Goal: Information Seeking & Learning: Learn about a topic

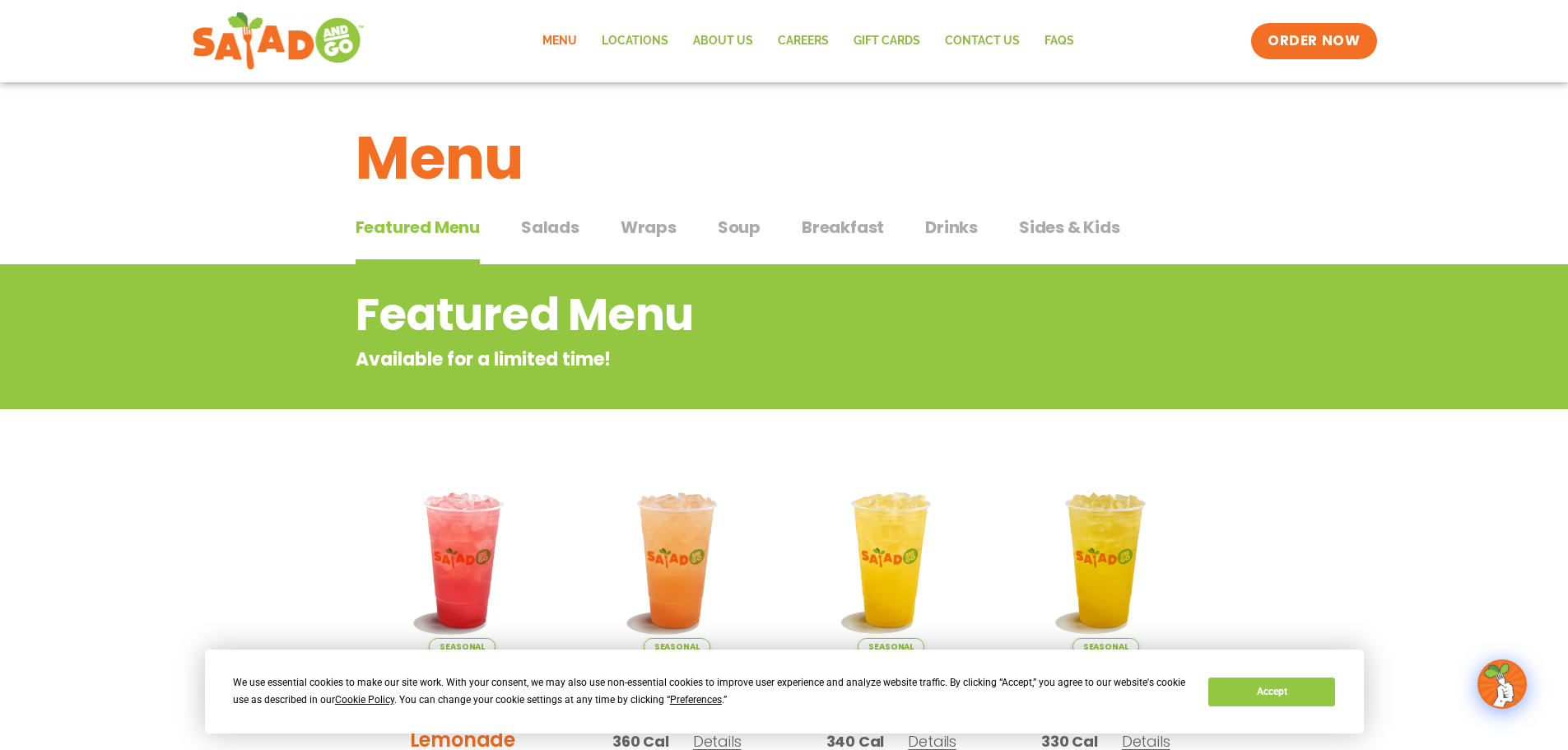
click at [622, 229] on span "Wraps" at bounding box center [649, 227] width 56 height 25
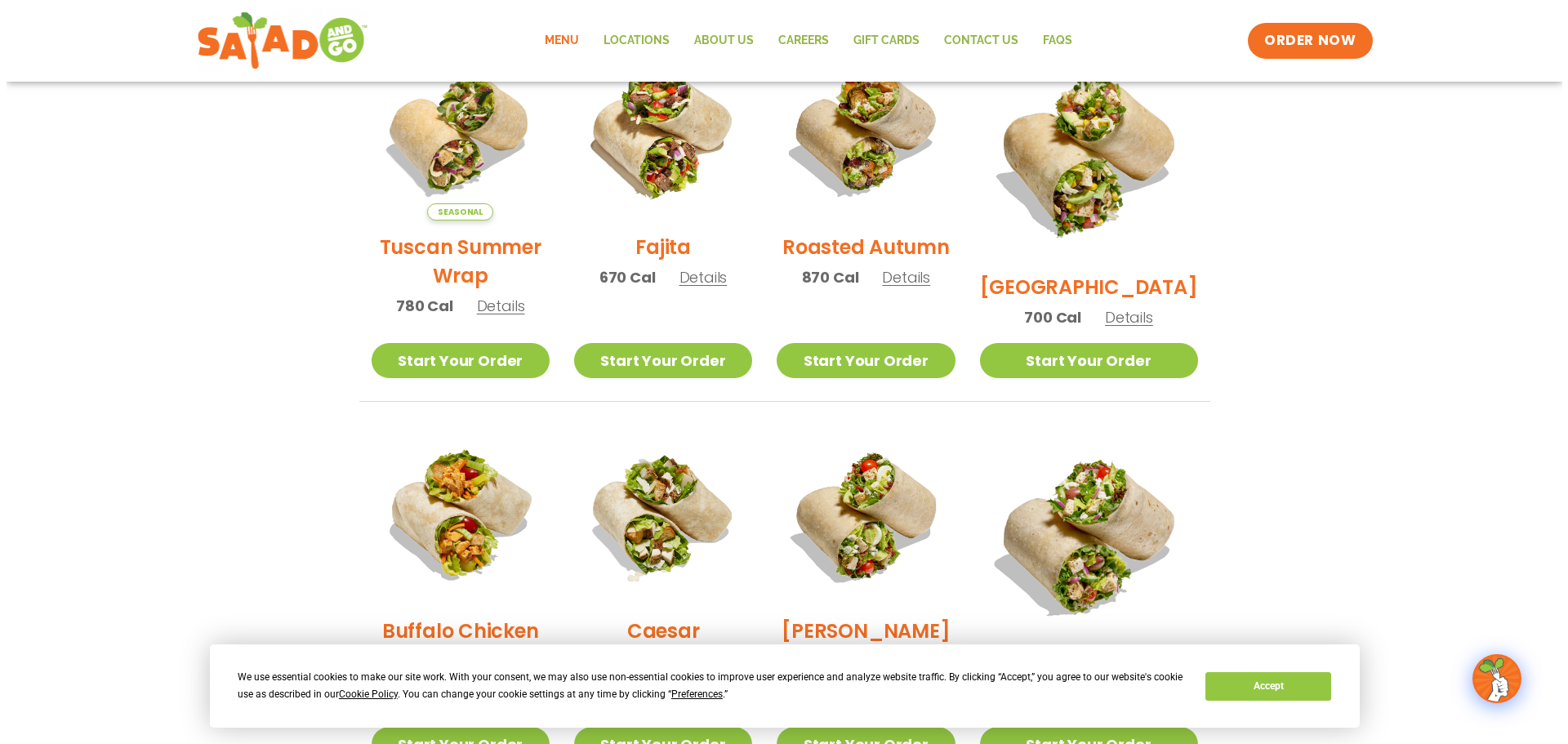
scroll to position [245, 0]
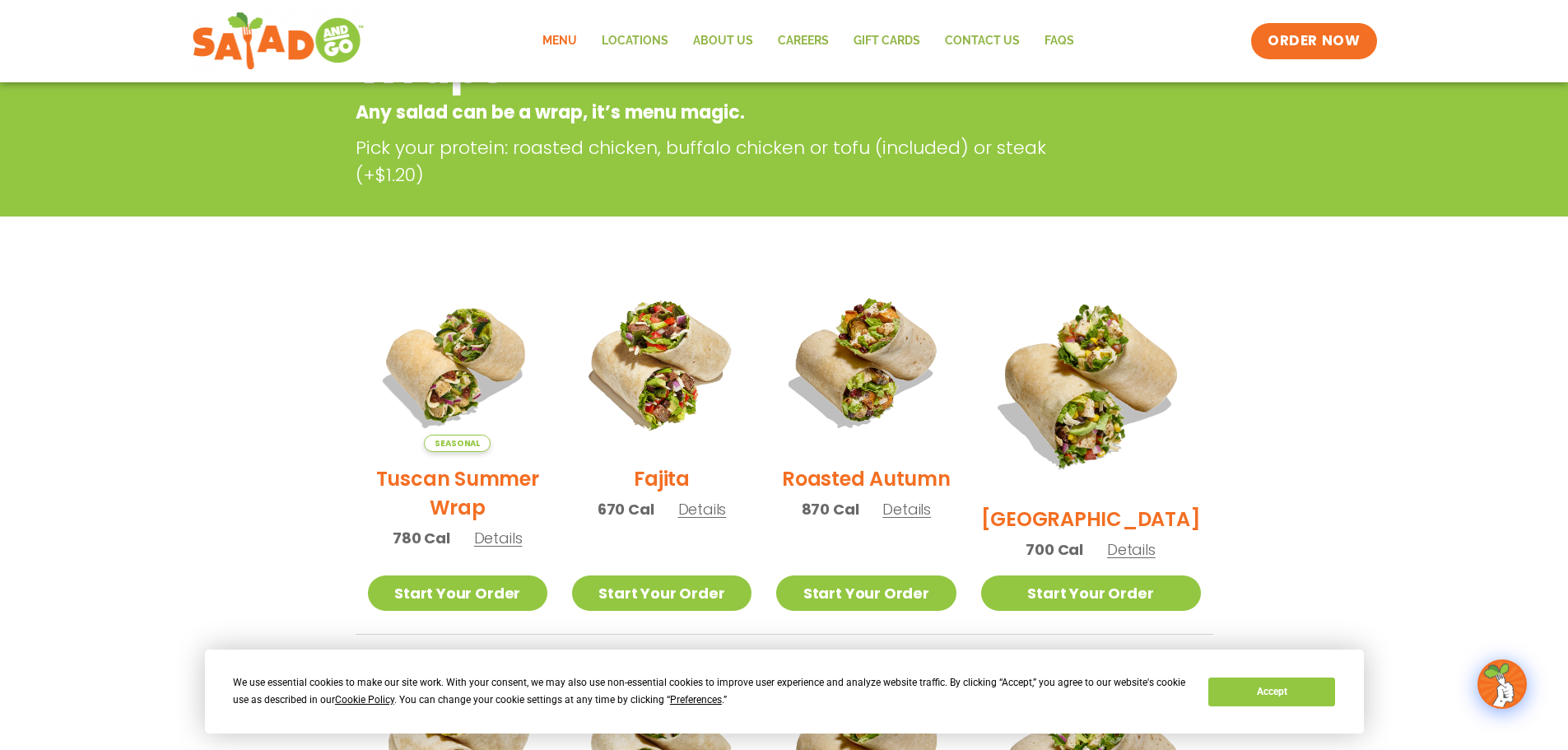
drag, startPoint x: 504, startPoint y: 546, endPoint x: 493, endPoint y: 529, distance: 20.2
click at [501, 541] on span "Details" at bounding box center [498, 538] width 48 height 20
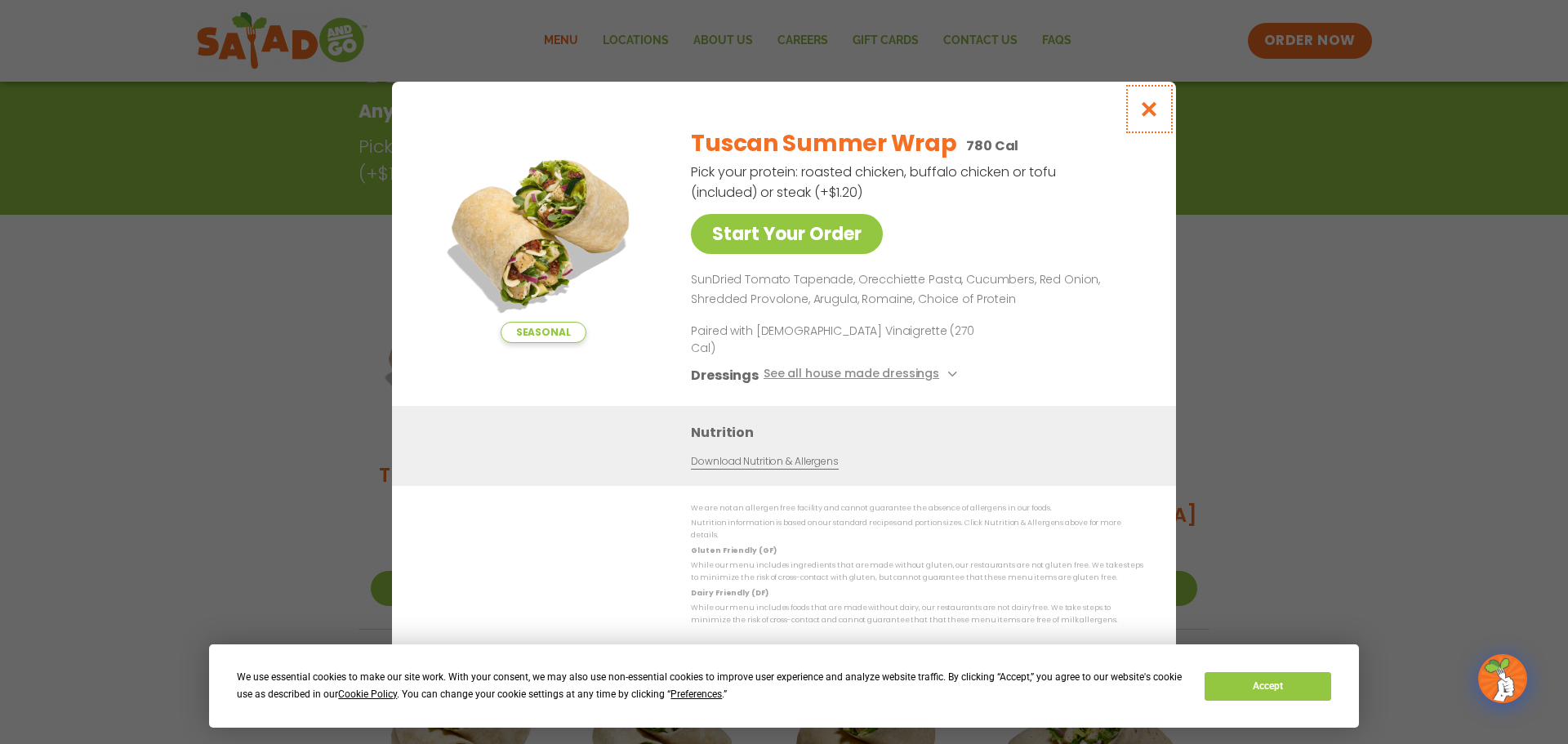
click at [1142, 117] on icon "Close modal" at bounding box center [1150, 109] width 20 height 17
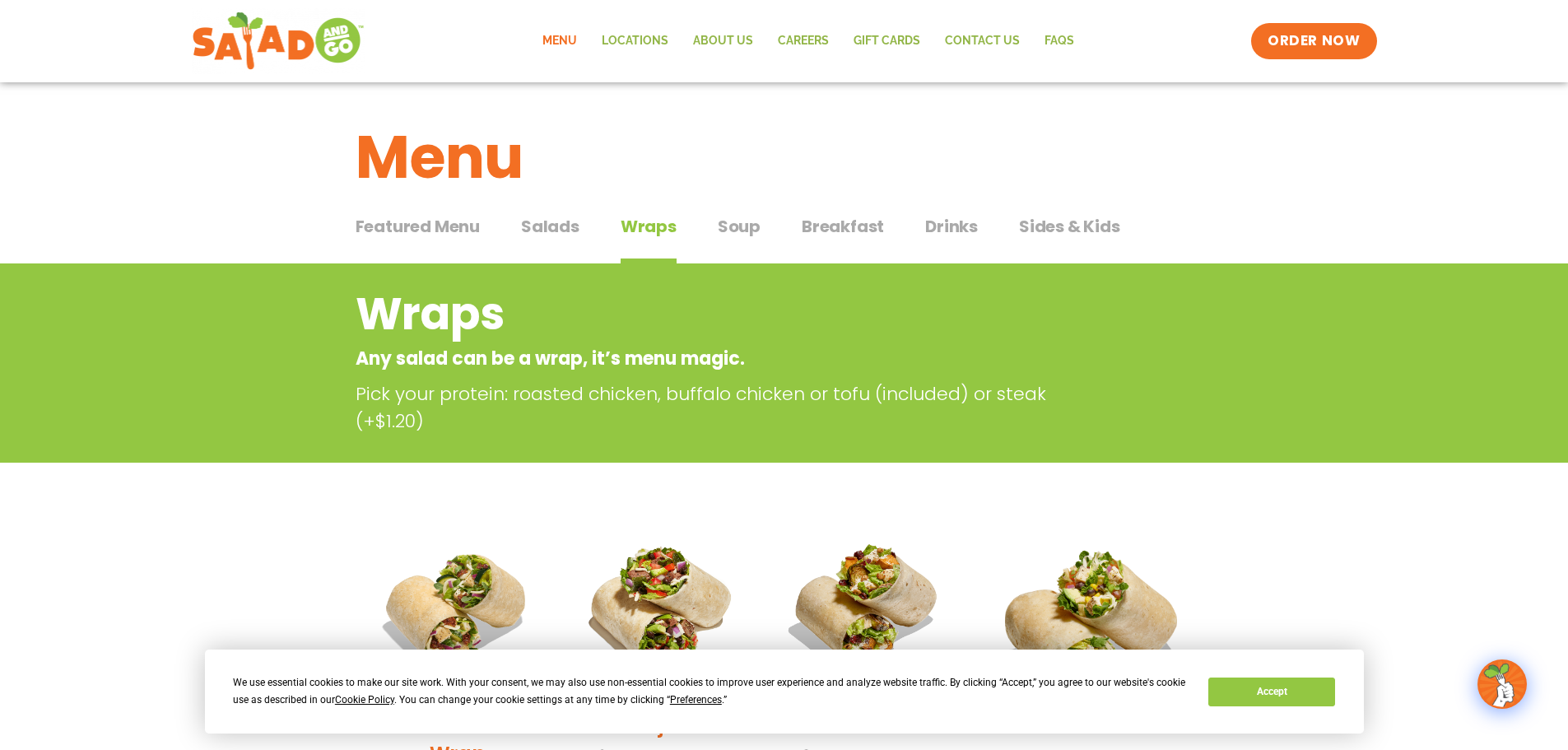
scroll to position [0, 0]
click at [558, 225] on span "Salads" at bounding box center [550, 227] width 59 height 25
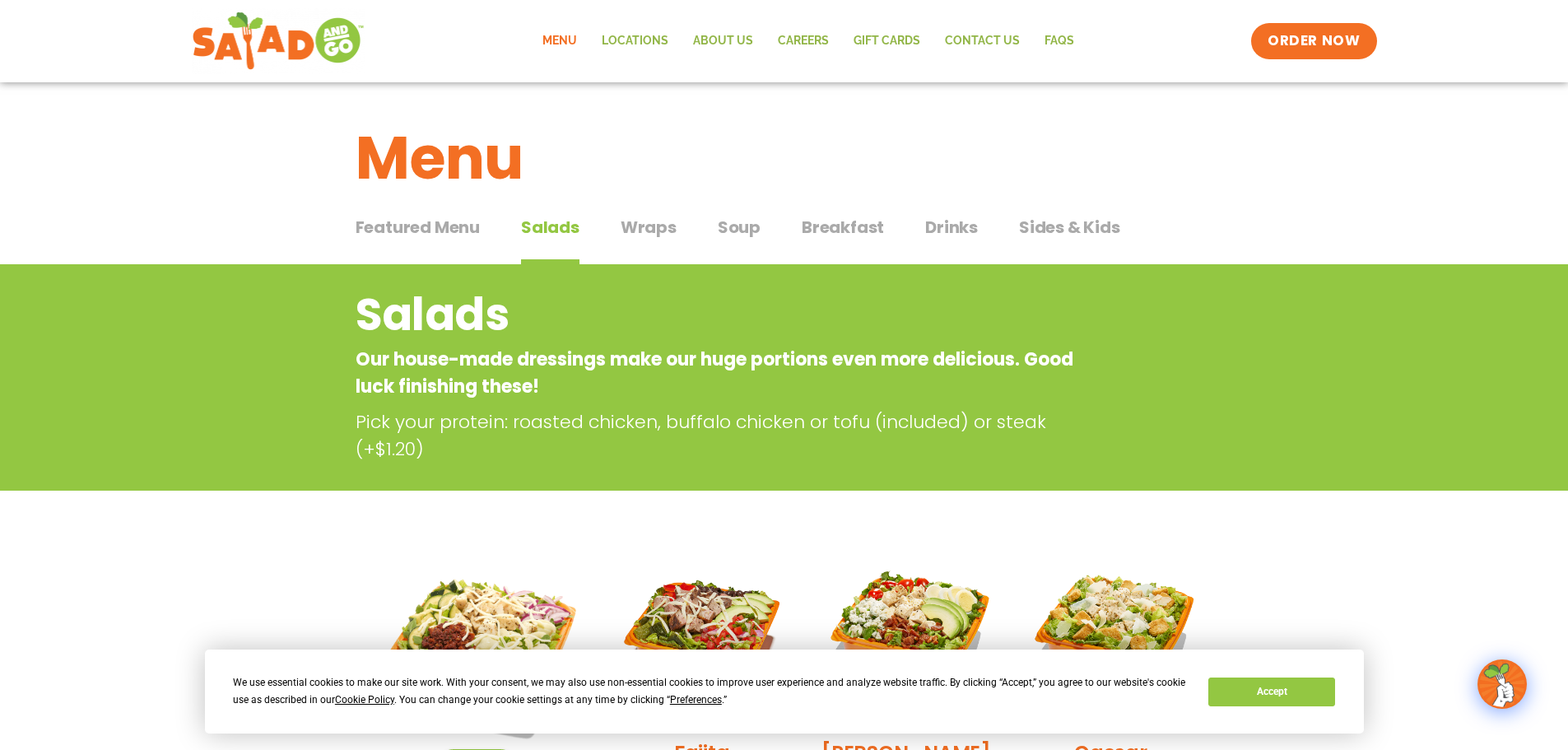
click at [633, 229] on span "Wraps" at bounding box center [649, 227] width 56 height 25
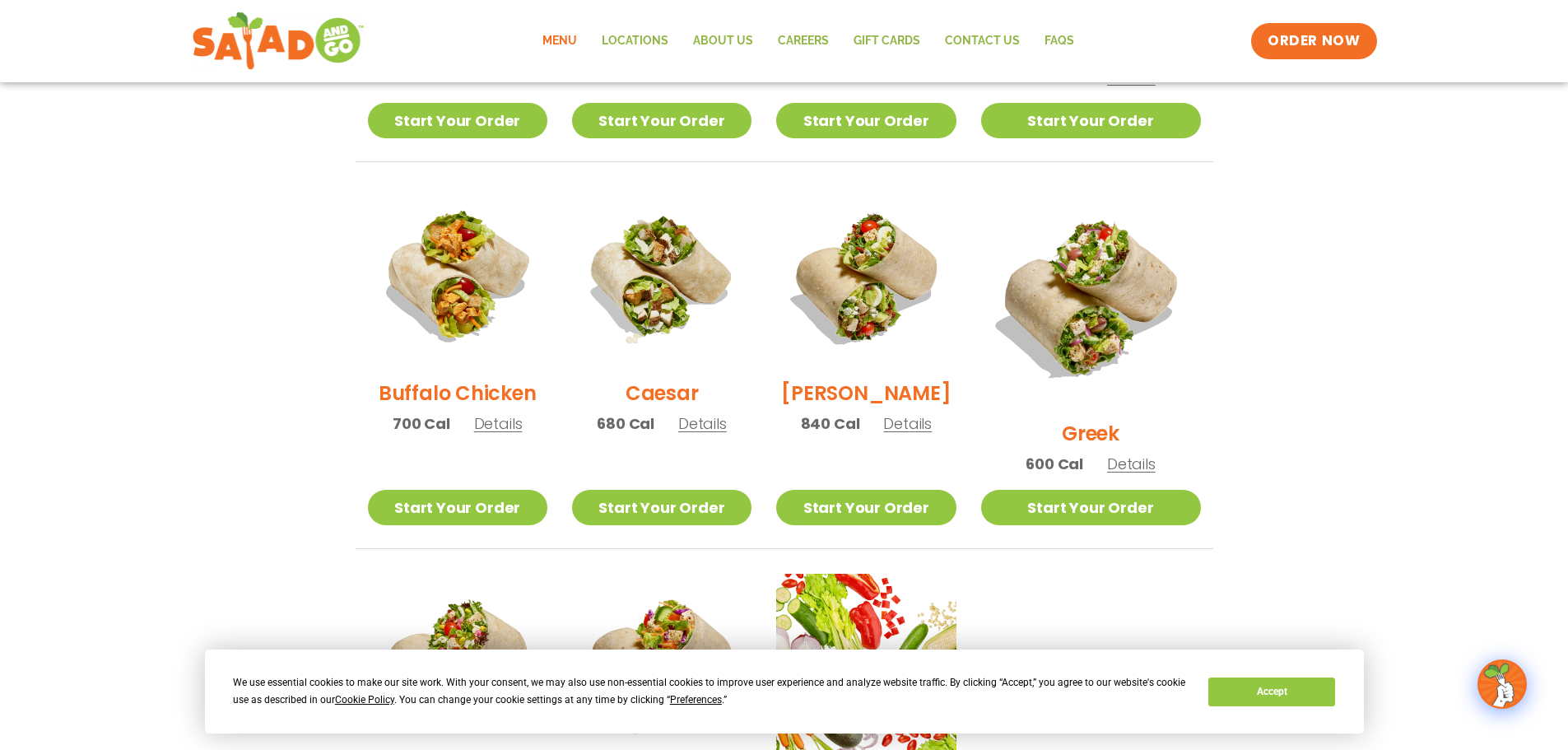
scroll to position [741, 0]
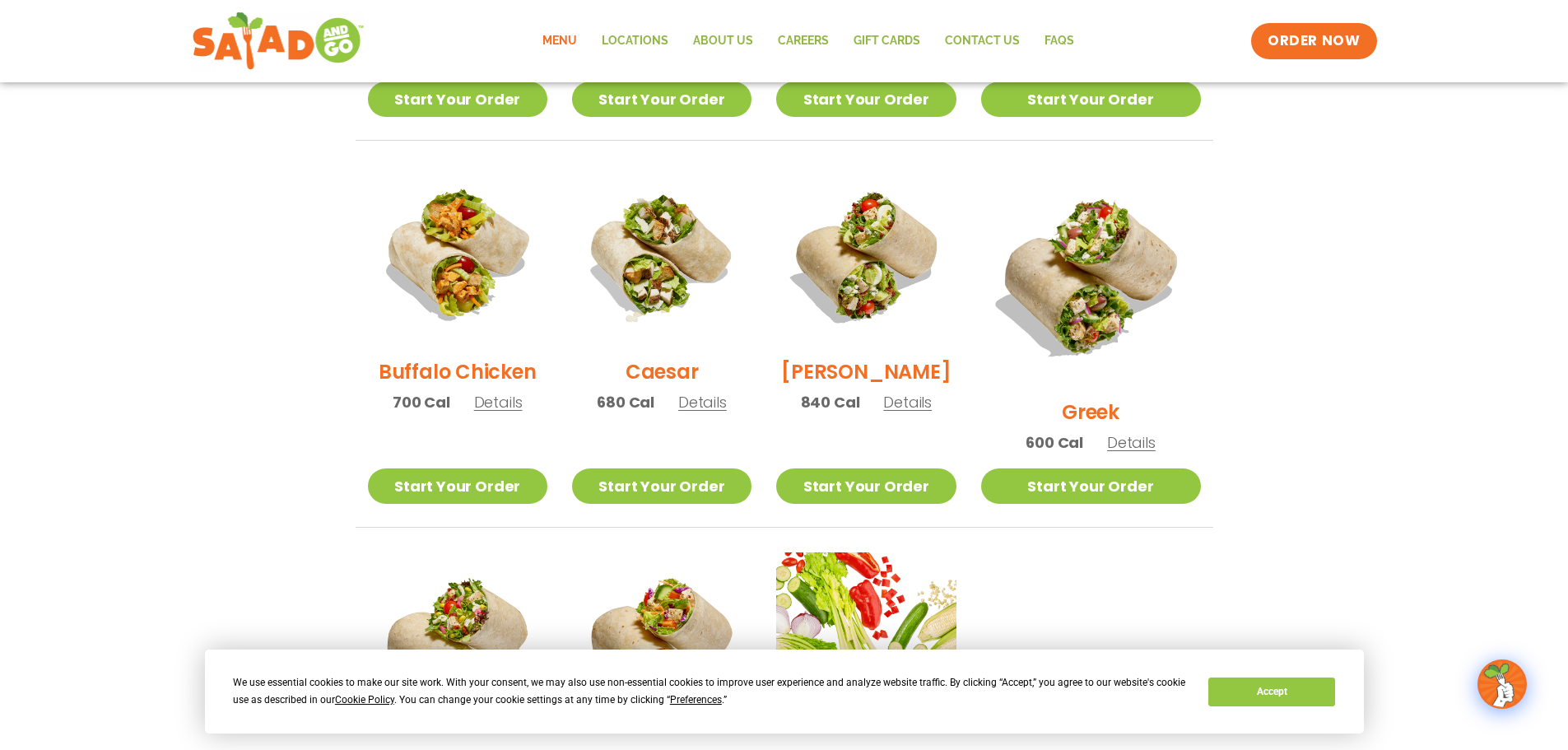
click at [708, 412] on span "Details" at bounding box center [702, 402] width 48 height 20
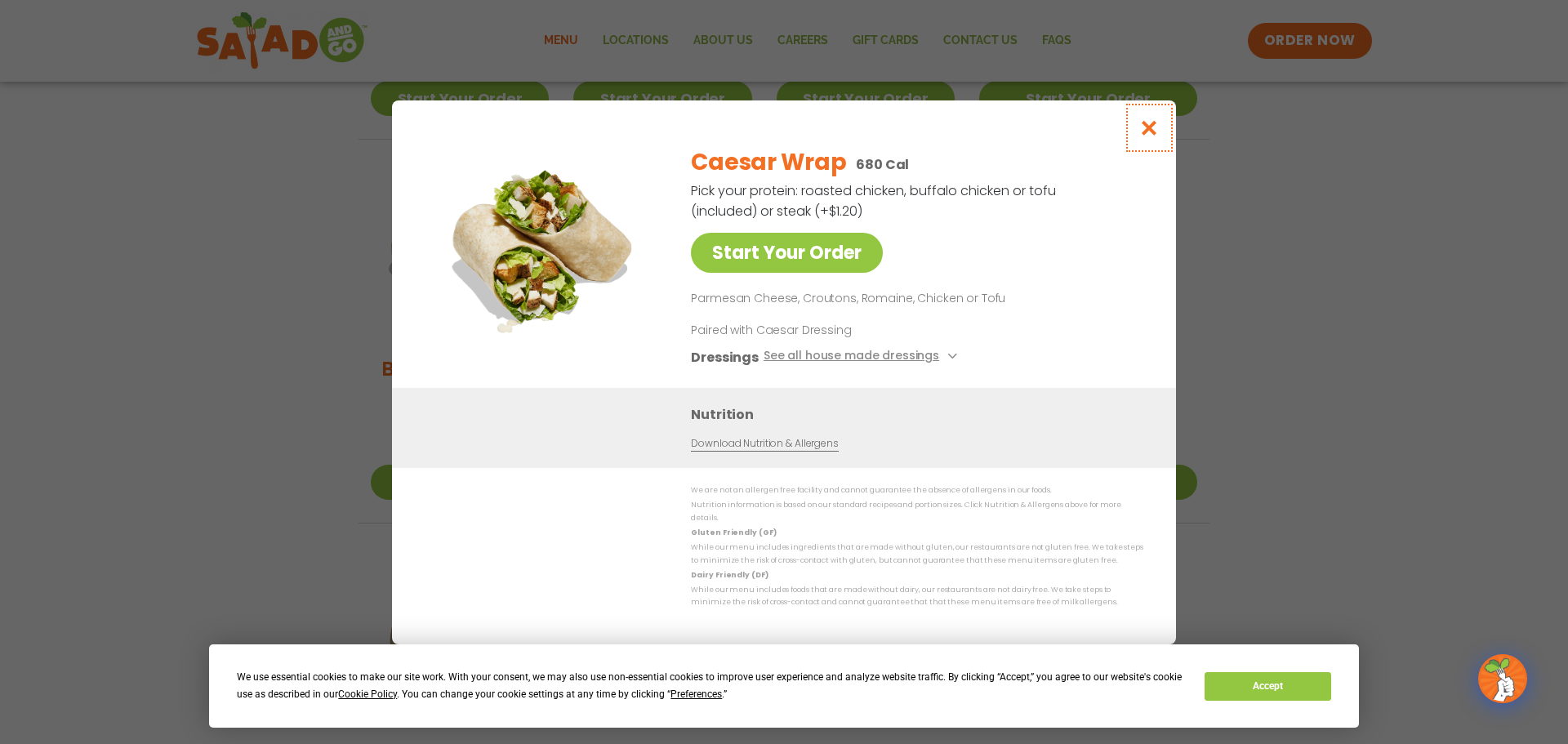
click at [1154, 131] on icon "Close modal" at bounding box center [1150, 128] width 20 height 17
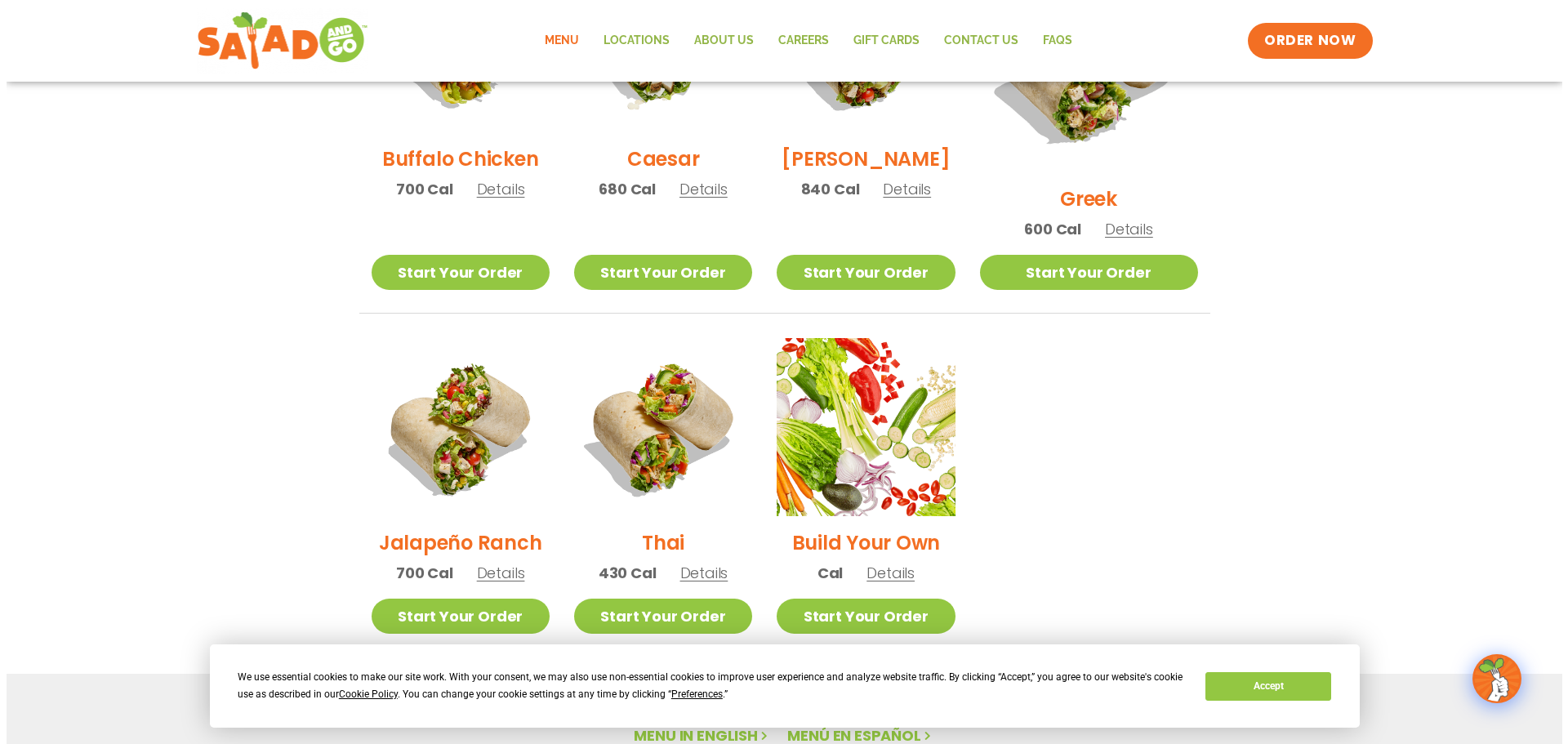
scroll to position [980, 0]
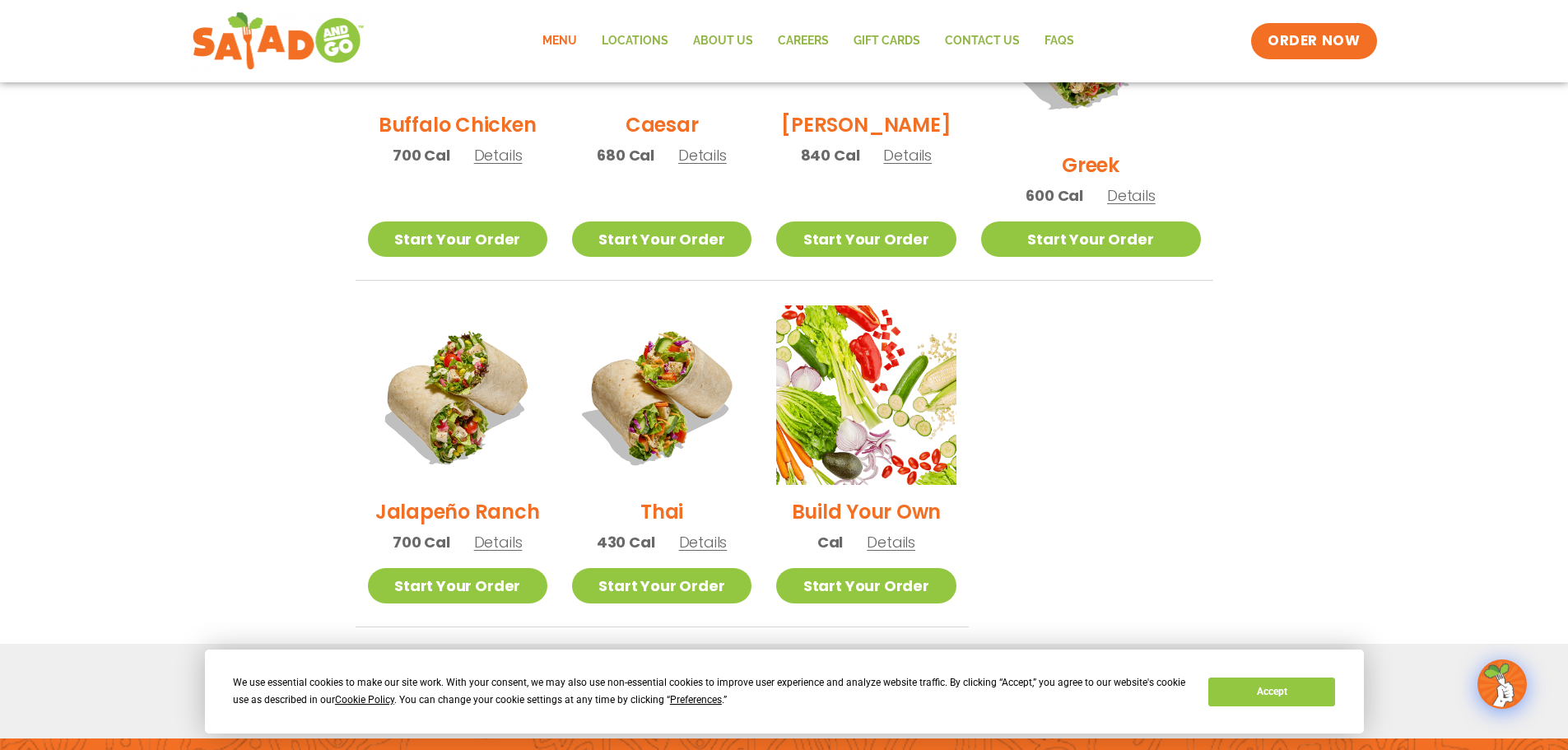
click at [932, 165] on span "Details" at bounding box center [907, 155] width 48 height 20
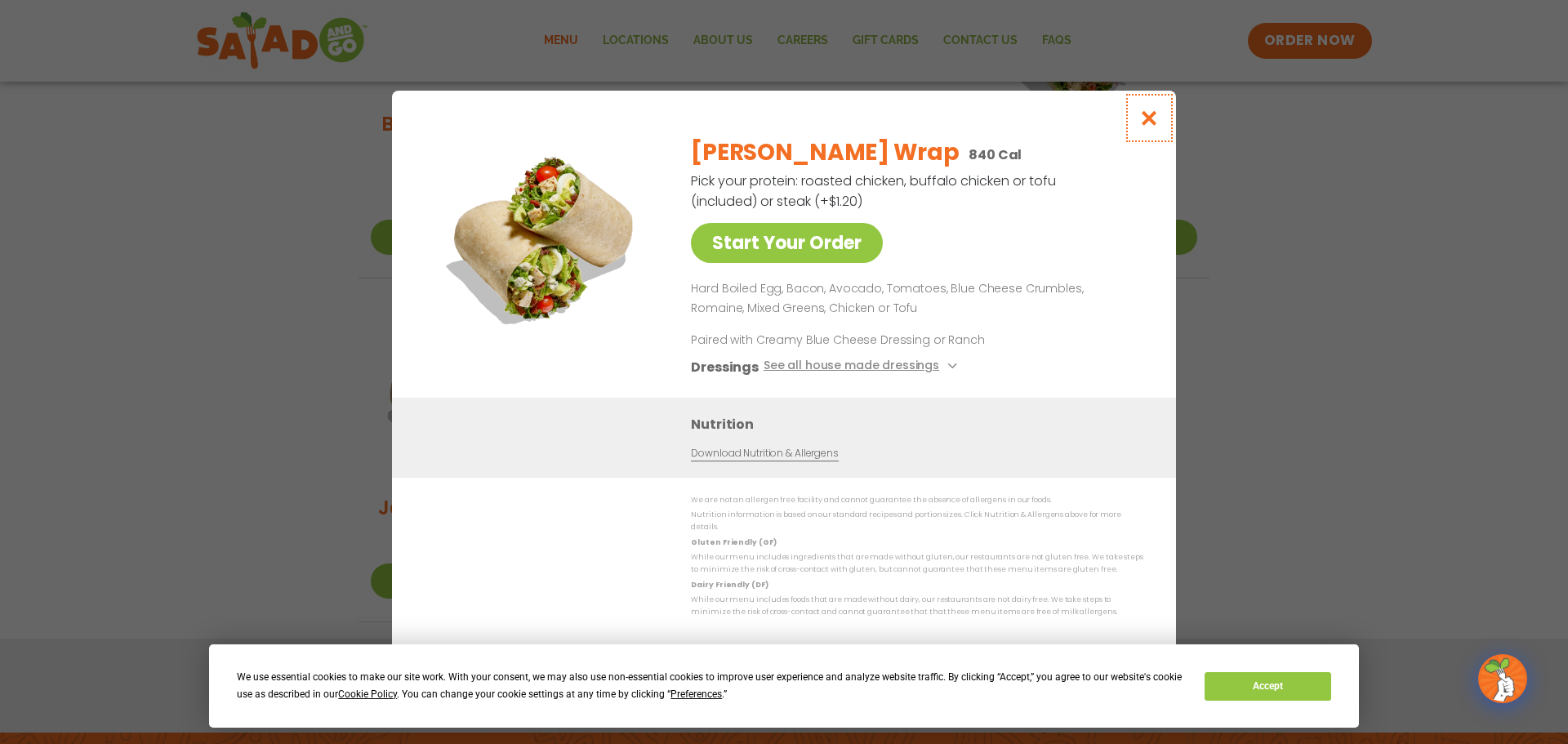
click at [1149, 124] on icon "Close modal" at bounding box center [1150, 118] width 20 height 17
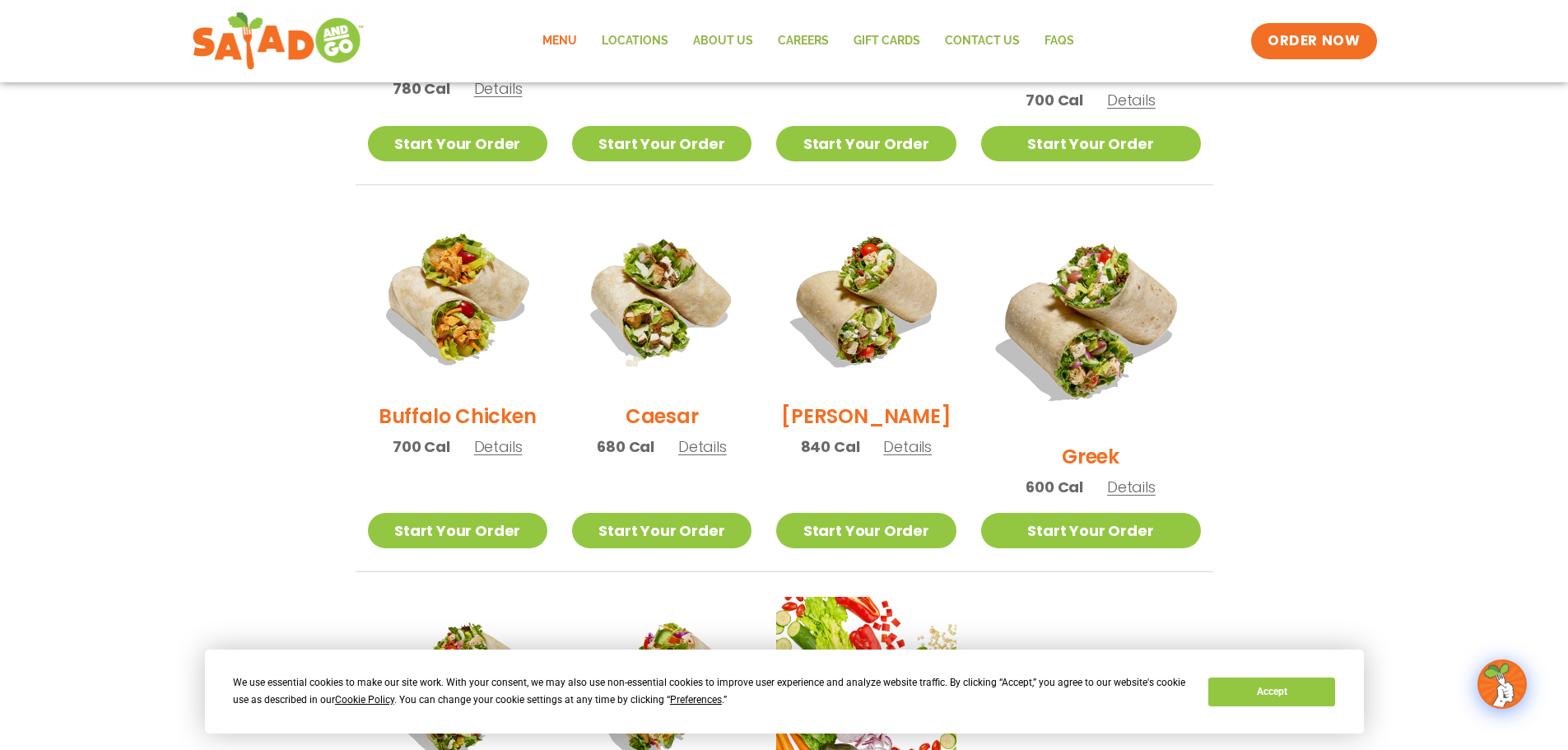
scroll to position [763, 0]
